Goal: Navigation & Orientation: Find specific page/section

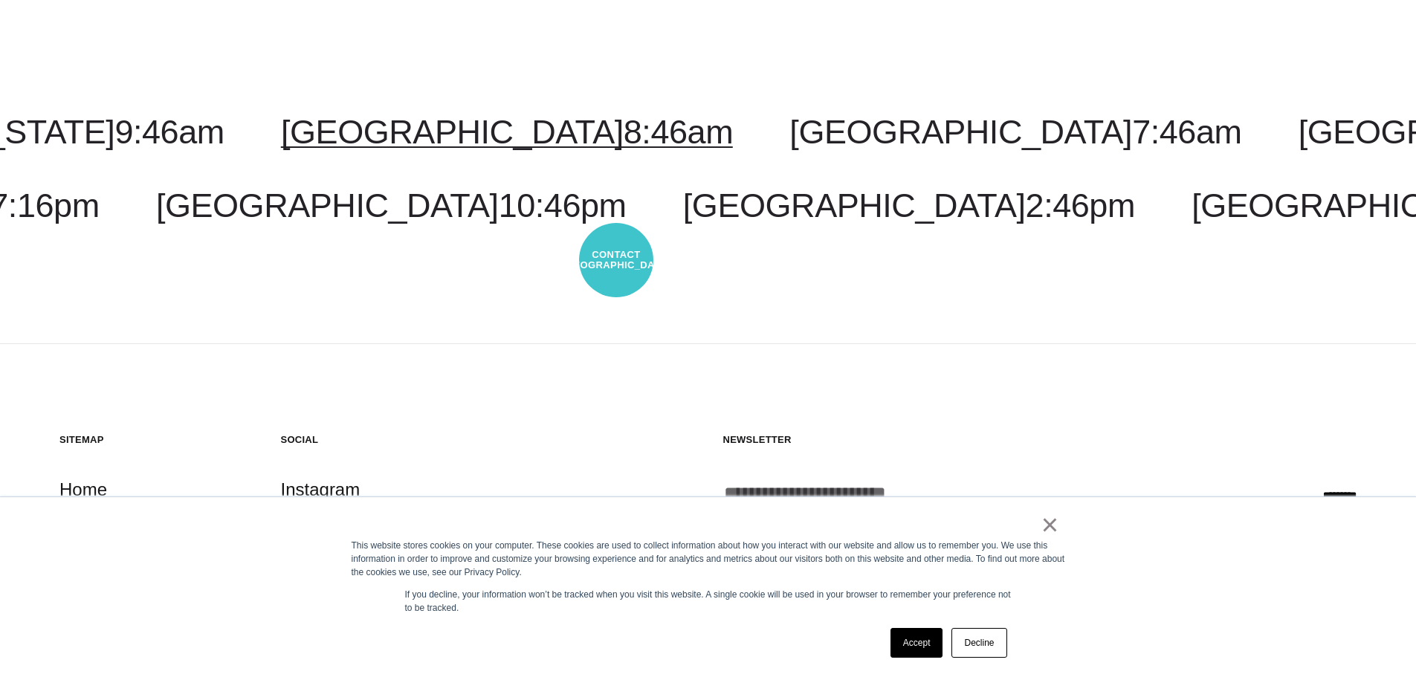
scroll to position [297, 0]
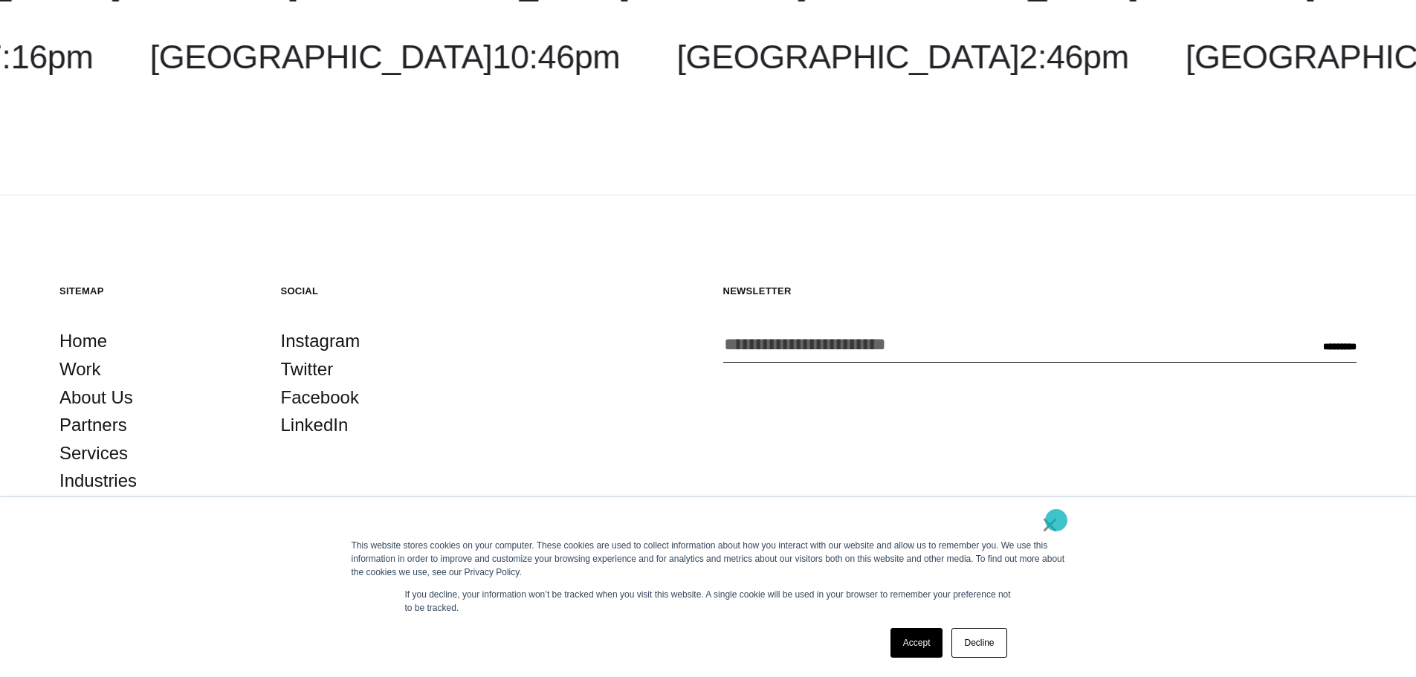
click at [1053, 520] on link "×" at bounding box center [1050, 524] width 18 height 13
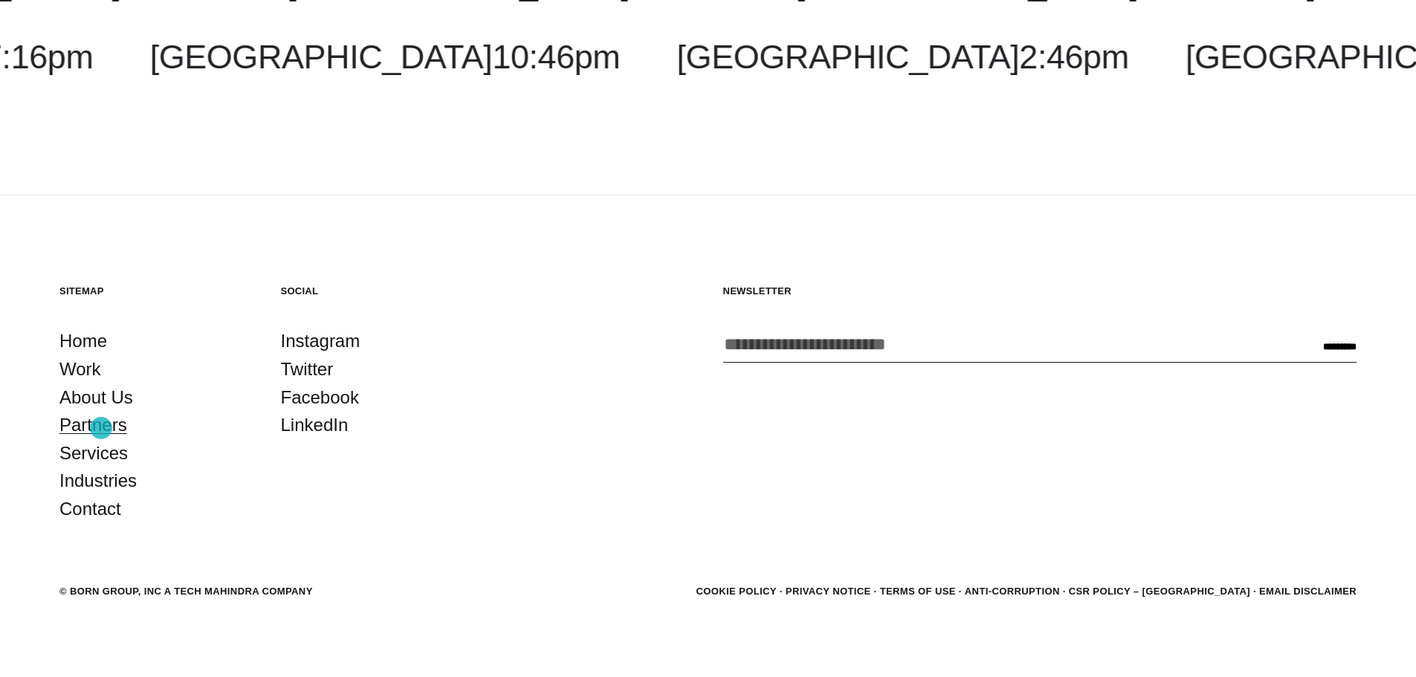
click at [101, 428] on link "Partners" at bounding box center [93, 425] width 68 height 28
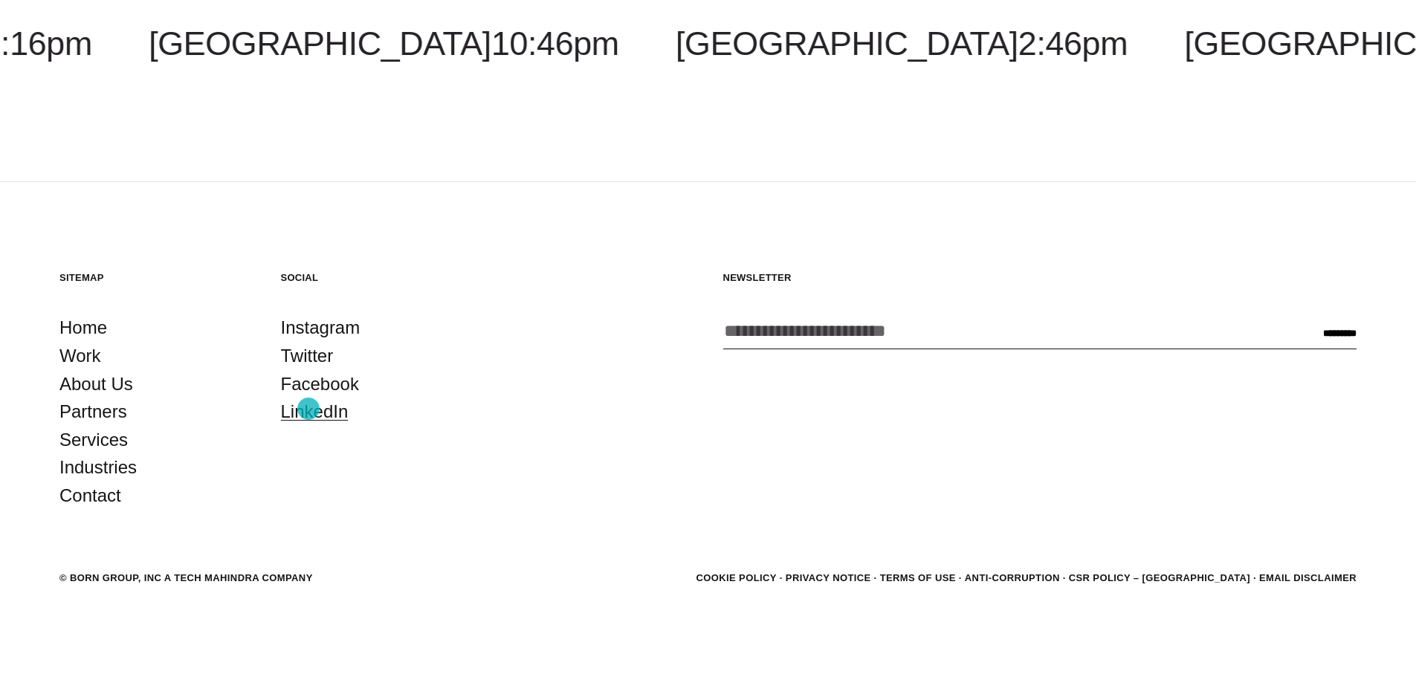
click at [308, 409] on link "LinkedIn" at bounding box center [315, 412] width 68 height 28
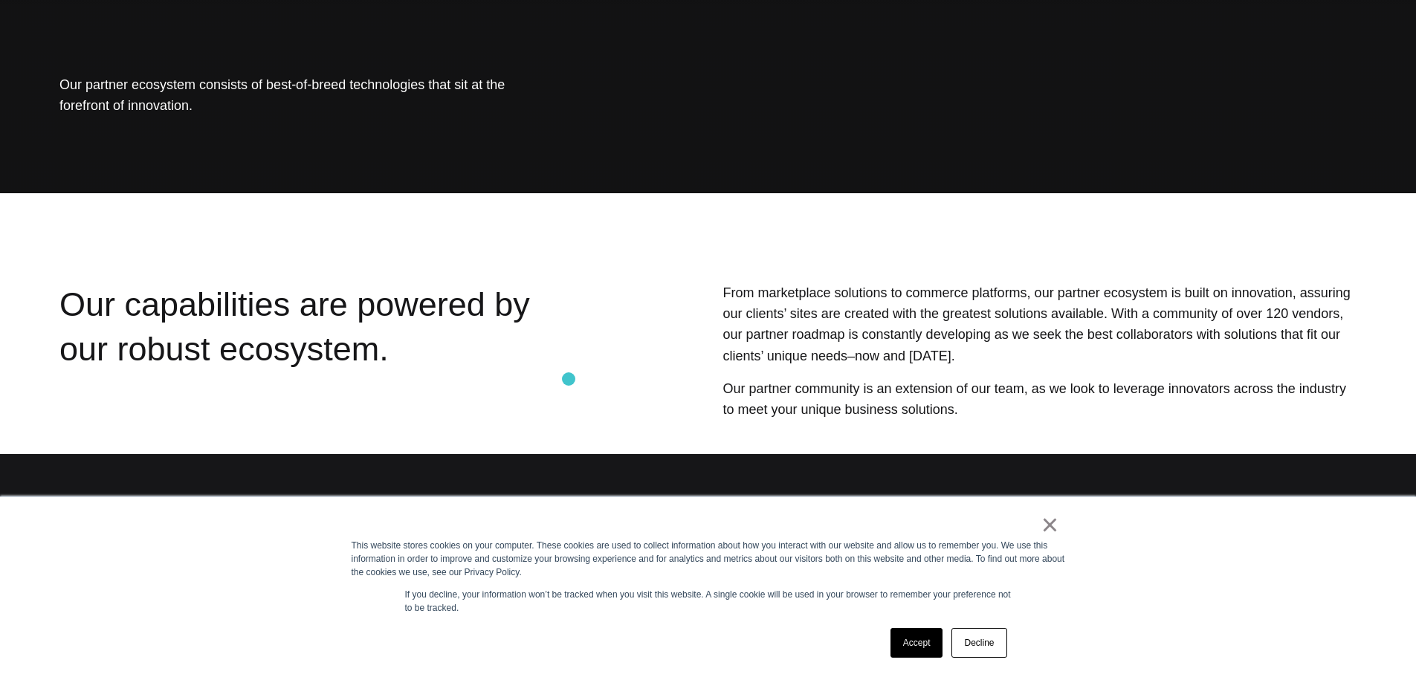
scroll to position [223, 0]
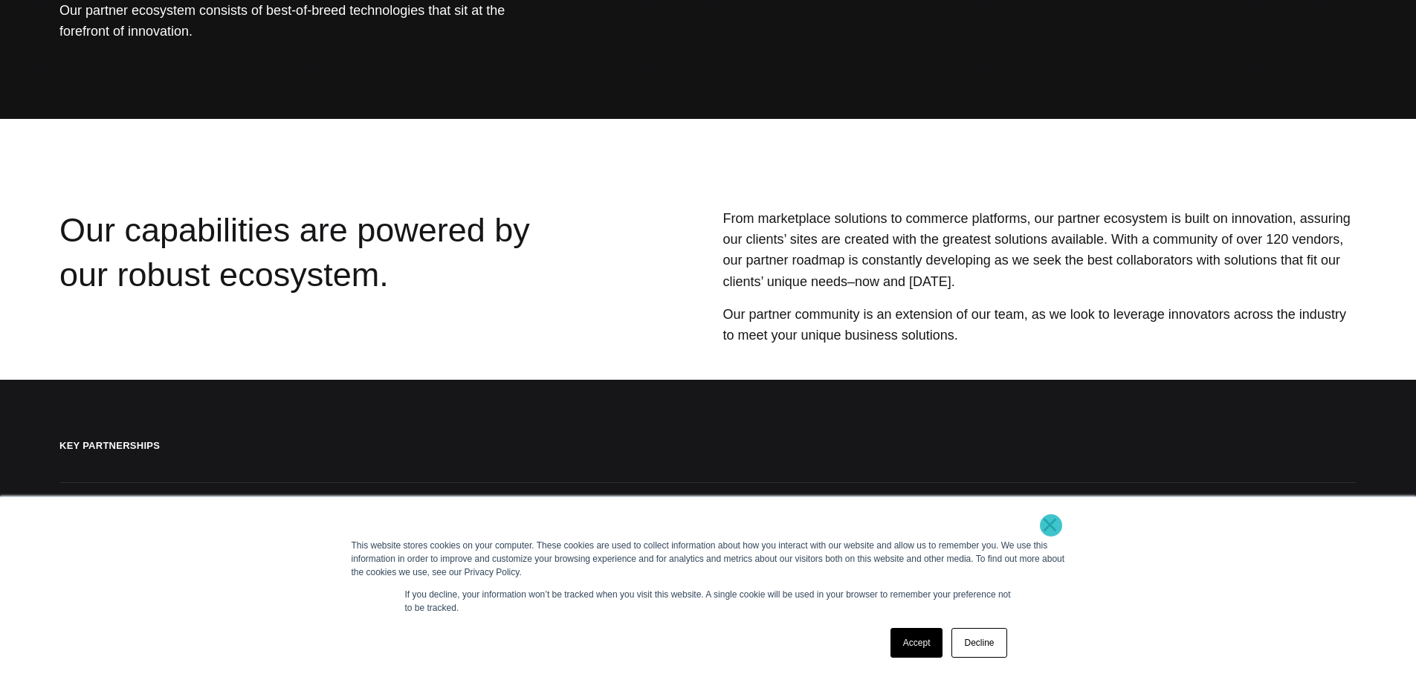
click at [1051, 525] on link "×" at bounding box center [1050, 524] width 18 height 13
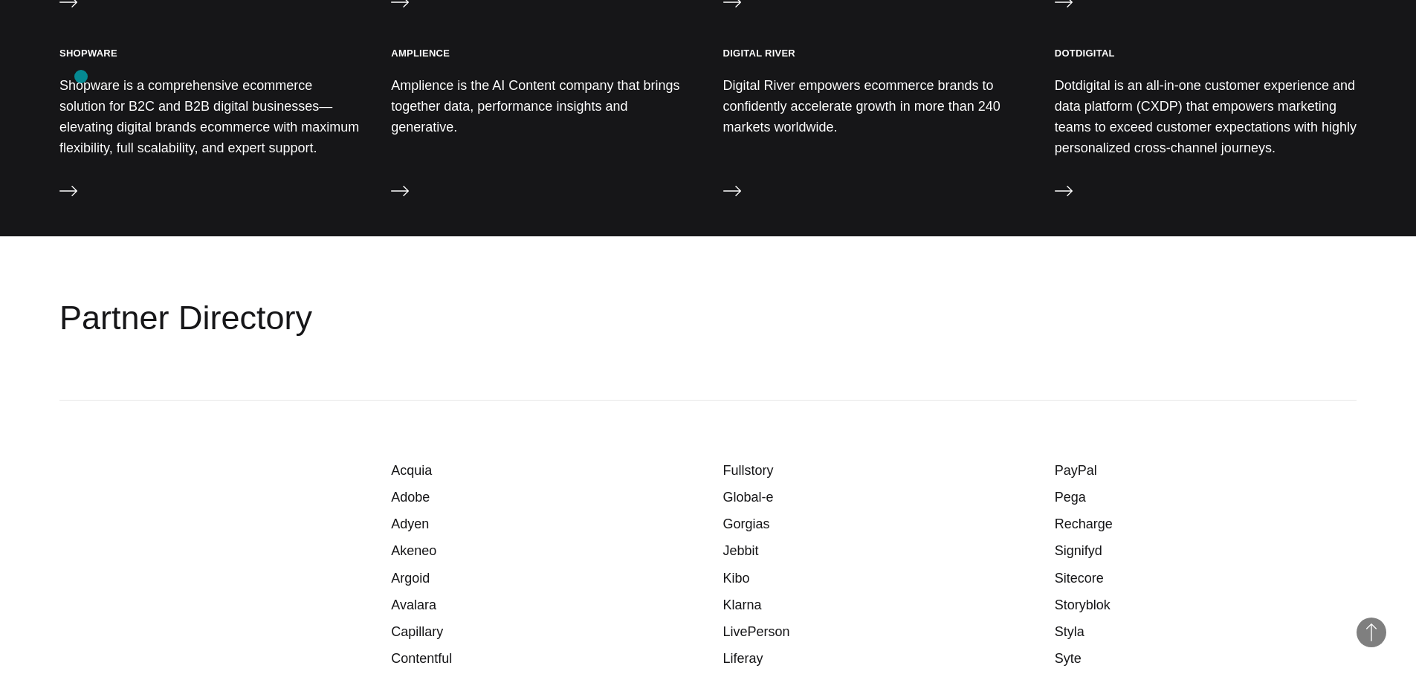
scroll to position [1338, 0]
